Goal: Check status: Check status

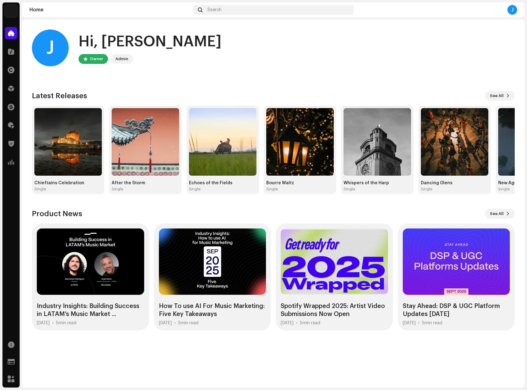
click at [148, 43] on div "J Hi, [PERSON_NAME] Owner Admin" at bounding box center [273, 47] width 483 height 37
click at [219, 10] on span "Search" at bounding box center [215, 9] width 14 height 5
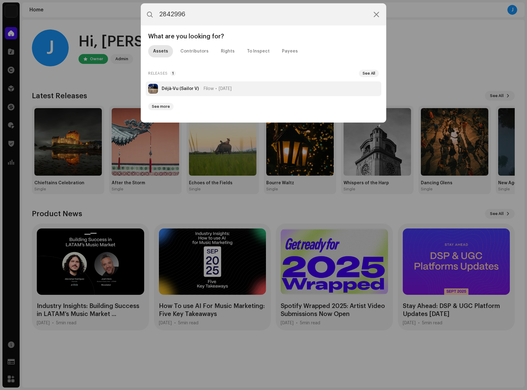
type input "2842996"
click at [201, 88] on div "Déjà-Vu (Sailor V) Filow Jun 13, 2025" at bounding box center [197, 88] width 70 height 5
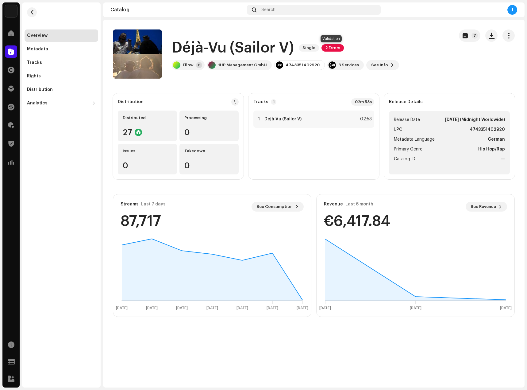
click at [327, 46] on span "2 Errors" at bounding box center [333, 47] width 22 height 7
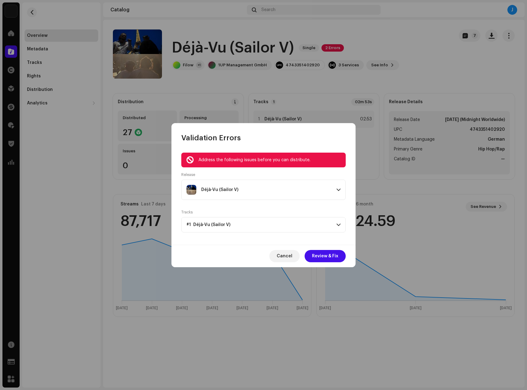
click at [219, 223] on span "#1 Déjà-Vu (Sailor V)" at bounding box center [209, 224] width 44 height 5
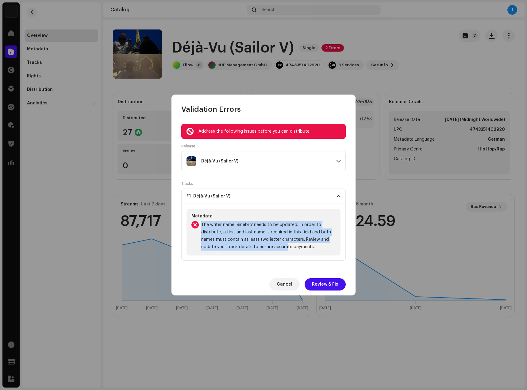
drag, startPoint x: 200, startPoint y: 226, endPoint x: 287, endPoint y: 251, distance: 90.4
click at [287, 251] on div "Metadata The writer name '9inebro' needs to be updated. In order to distribute,…" at bounding box center [264, 232] width 154 height 47
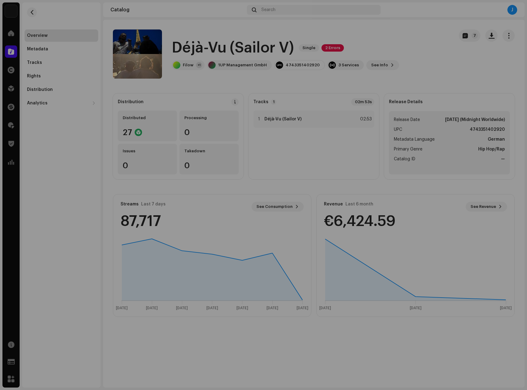
click at [120, 110] on div "Validation Errors Address the following issues before you can distribute. Relea…" at bounding box center [263, 195] width 527 height 390
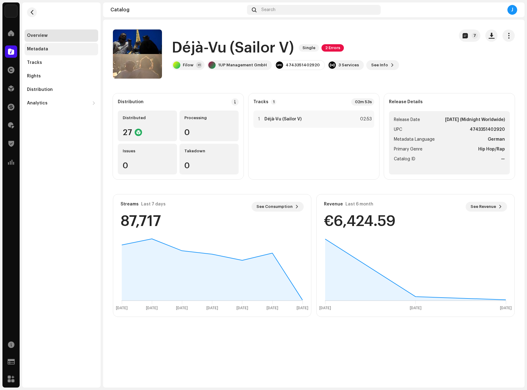
click at [66, 53] on div "Metadata" at bounding box center [62, 49] width 74 height 12
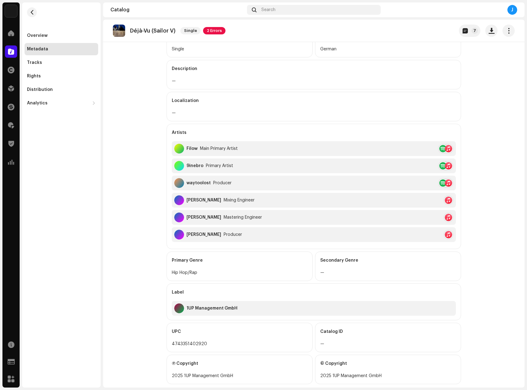
scroll to position [94, 0]
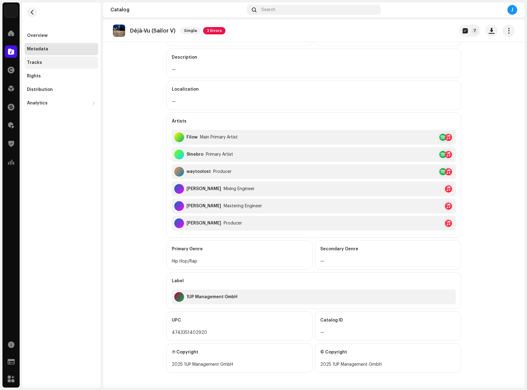
click at [47, 64] on div "Tracks" at bounding box center [61, 62] width 69 height 5
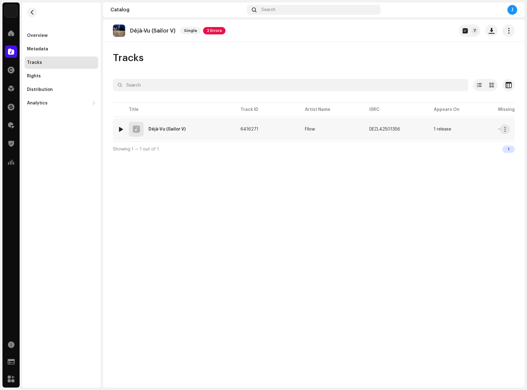
click at [230, 128] on div "1 Déjà-Vu (Sailor V)" at bounding box center [174, 129] width 113 height 15
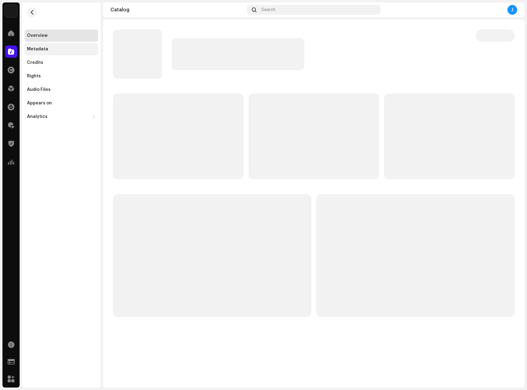
click at [55, 52] on div "Metadata" at bounding box center [62, 49] width 74 height 12
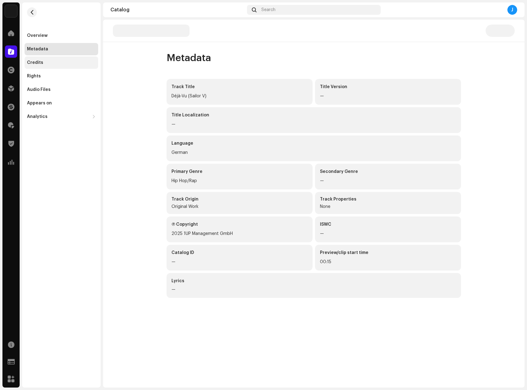
click at [53, 62] on div "Credits" at bounding box center [61, 62] width 69 height 5
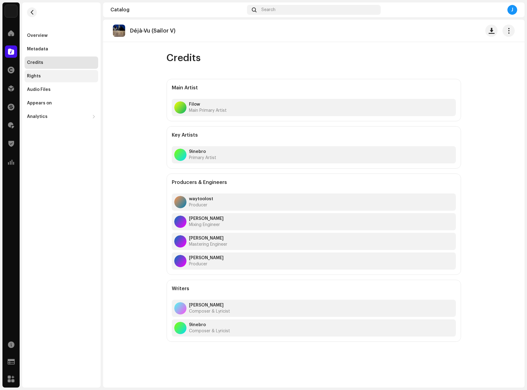
click at [56, 77] on div "Rights" at bounding box center [61, 76] width 69 height 5
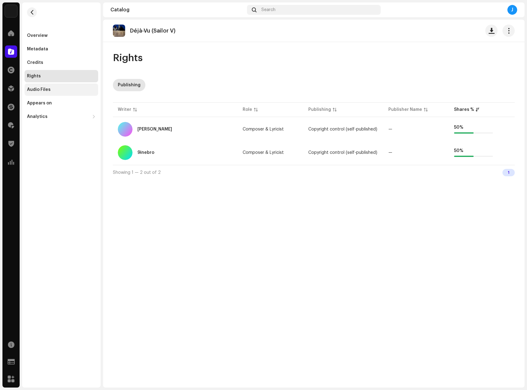
click at [62, 88] on div "Audio Files" at bounding box center [61, 89] width 69 height 5
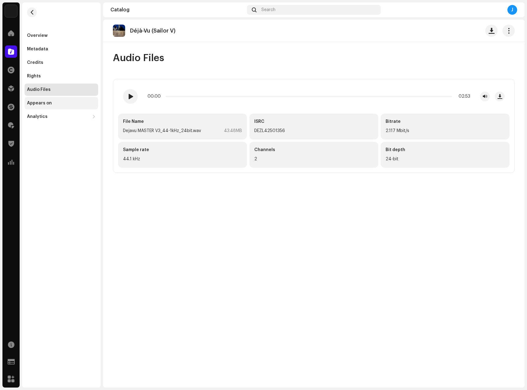
click at [61, 106] on div "Appears on" at bounding box center [62, 103] width 74 height 12
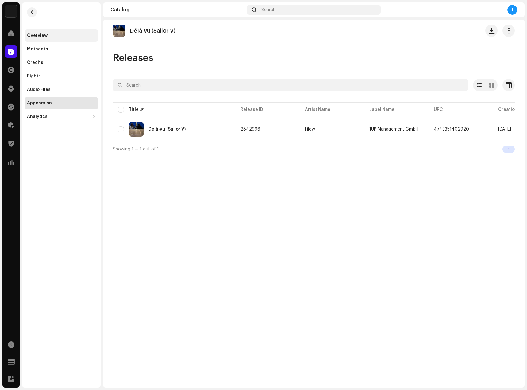
click at [46, 37] on div "Overview" at bounding box center [37, 35] width 21 height 5
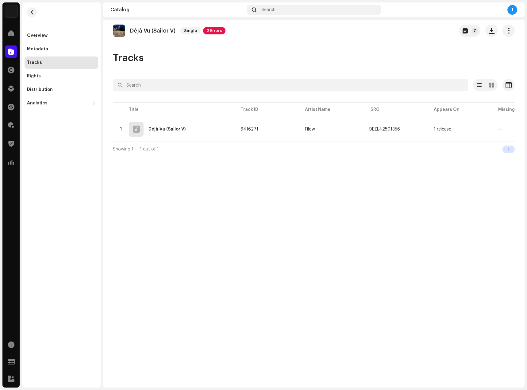
drag, startPoint x: 105, startPoint y: 36, endPoint x: 111, endPoint y: 37, distance: 5.6
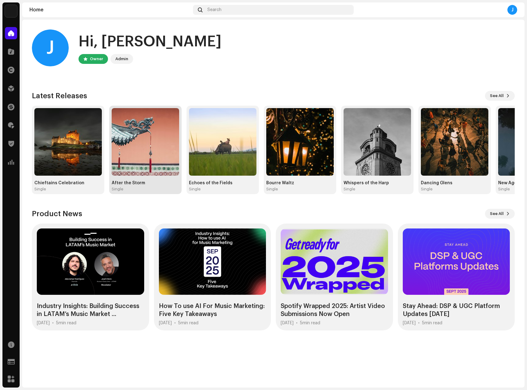
drag, startPoint x: 134, startPoint y: 77, endPoint x: 180, endPoint y: 115, distance: 59.4
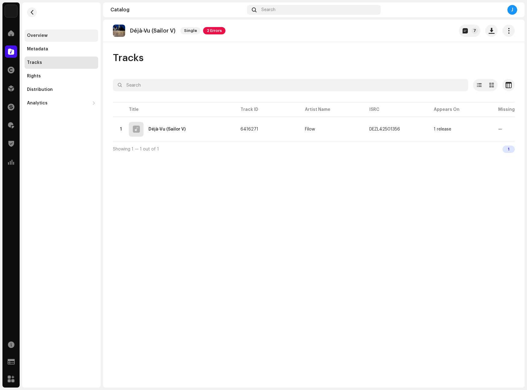
click at [71, 32] on div "Overview" at bounding box center [62, 35] width 74 height 12
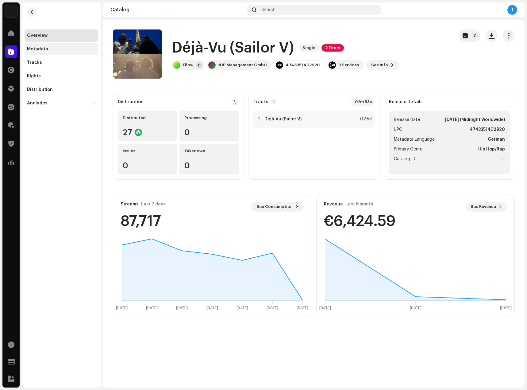
click at [62, 50] on div "Metadata" at bounding box center [61, 49] width 69 height 5
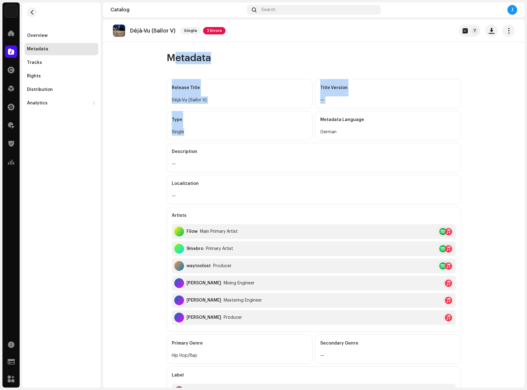
drag, startPoint x: 153, startPoint y: 83, endPoint x: 213, endPoint y: 147, distance: 87.7
click at [213, 147] on catalog-releases-details-metadata "Déjà-Vu (Sailor V) Single 2 Errors 7 Metadata Release Title Déjà-Vu (Sailor V) …" at bounding box center [314, 251] width 422 height 462
click at [213, 147] on div "Description" at bounding box center [314, 151] width 284 height 17
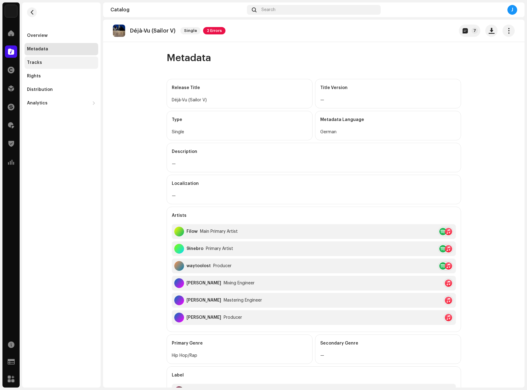
click at [42, 64] on div "Tracks" at bounding box center [61, 62] width 69 height 5
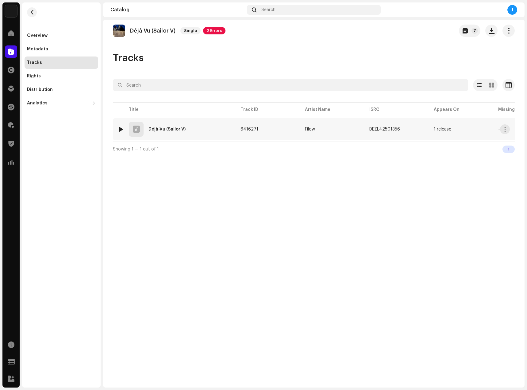
click at [208, 127] on div "1 Déjà-Vu (Sailor V)" at bounding box center [174, 129] width 113 height 15
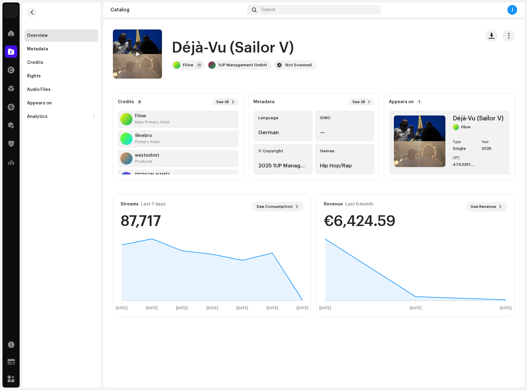
click at [484, 200] on div "Revenue Last 6 month See Revenue €6,424.59" at bounding box center [416, 215] width 198 height 42
click at [484, 204] on span "See Revenue" at bounding box center [483, 206] width 25 height 12
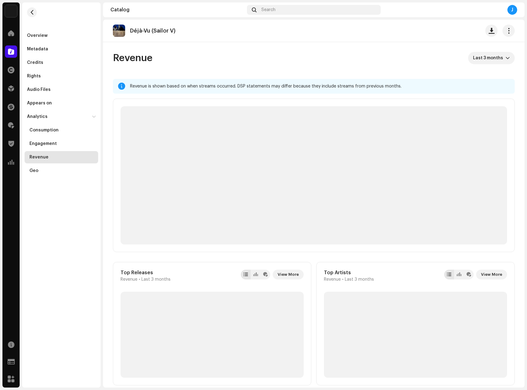
drag, startPoint x: 305, startPoint y: 160, endPoint x: 301, endPoint y: 158, distance: 4.3
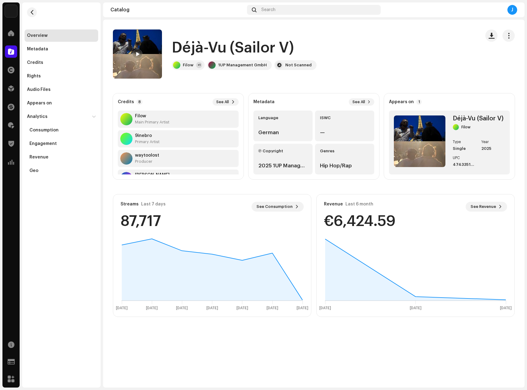
click at [22, 20] on navigation-secondary "Overview Metadata Credits Rights Audio Files Appears on Analytics Consumption E…" at bounding box center [60, 194] width 81 height 385
click at [30, 18] on re-m-nav-back at bounding box center [32, 15] width 15 height 27
click at [30, 14] on span "button" at bounding box center [32, 12] width 5 height 5
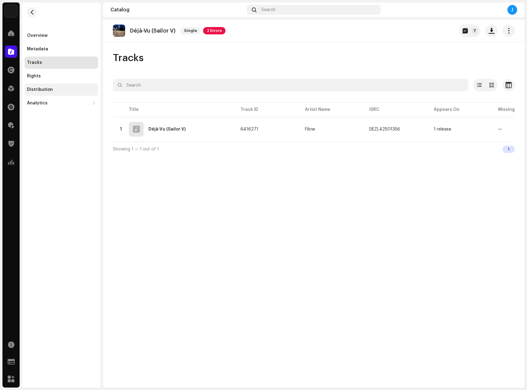
click at [48, 91] on div "Distribution" at bounding box center [40, 89] width 26 height 5
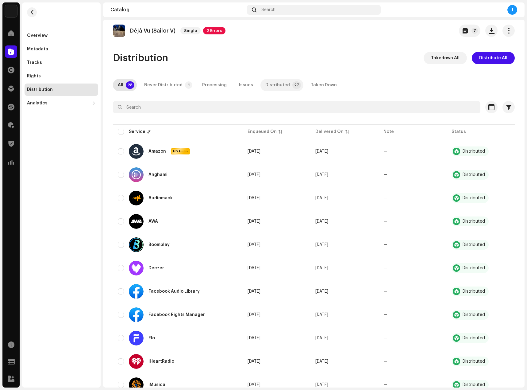
click at [284, 82] on p-tab "Distributed 27" at bounding box center [282, 85] width 43 height 12
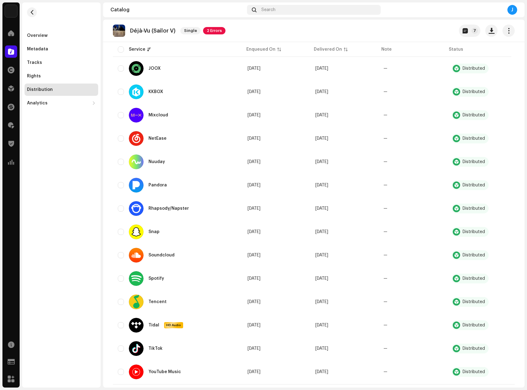
scroll to position [398, 0]
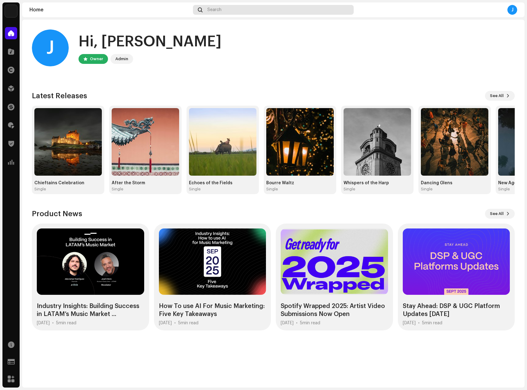
click at [239, 7] on div "Search" at bounding box center [273, 10] width 161 height 10
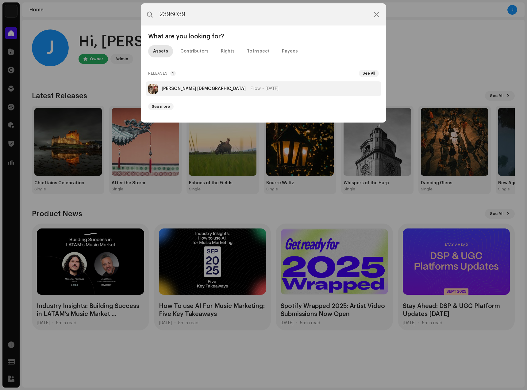
type input "2396039"
click at [222, 81] on li "[PERSON_NAME] [DEMOGRAPHIC_DATA] Filow [DATE]" at bounding box center [264, 88] width 236 height 15
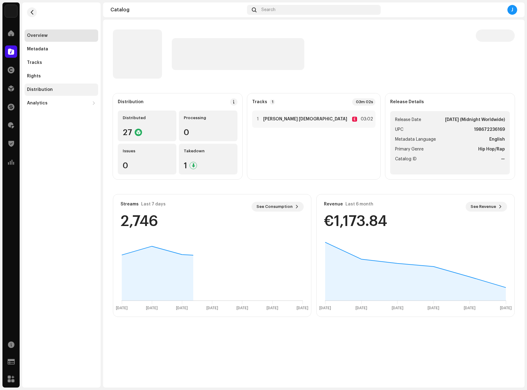
click at [62, 87] on div "Distribution" at bounding box center [61, 89] width 69 height 5
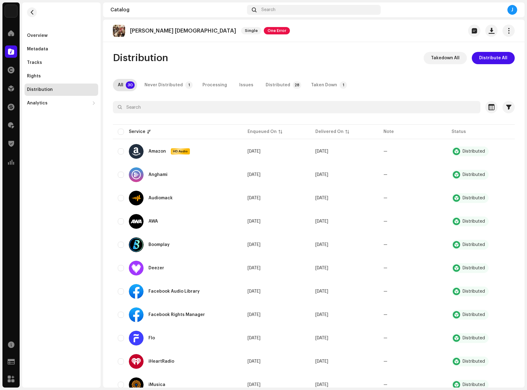
click at [293, 88] on p-badge "28" at bounding box center [297, 84] width 9 height 7
click at [311, 86] on div "Taken Down" at bounding box center [324, 85] width 26 height 12
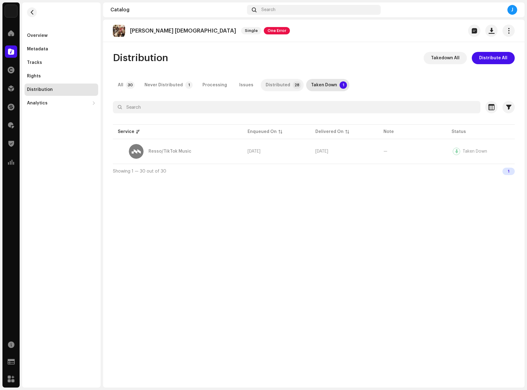
click at [255, 84] on div "All 30 Never Distributed 1 Processing Issues Distributed 28 Taken Down 1" at bounding box center [314, 85] width 402 height 12
click at [261, 83] on p-tab "Distributed 28" at bounding box center [282, 85] width 43 height 12
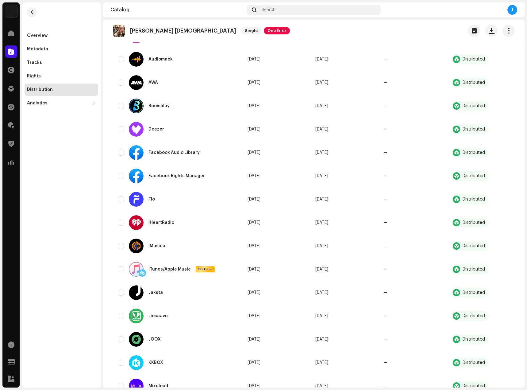
scroll to position [422, 0]
